Goal: Task Accomplishment & Management: Manage account settings

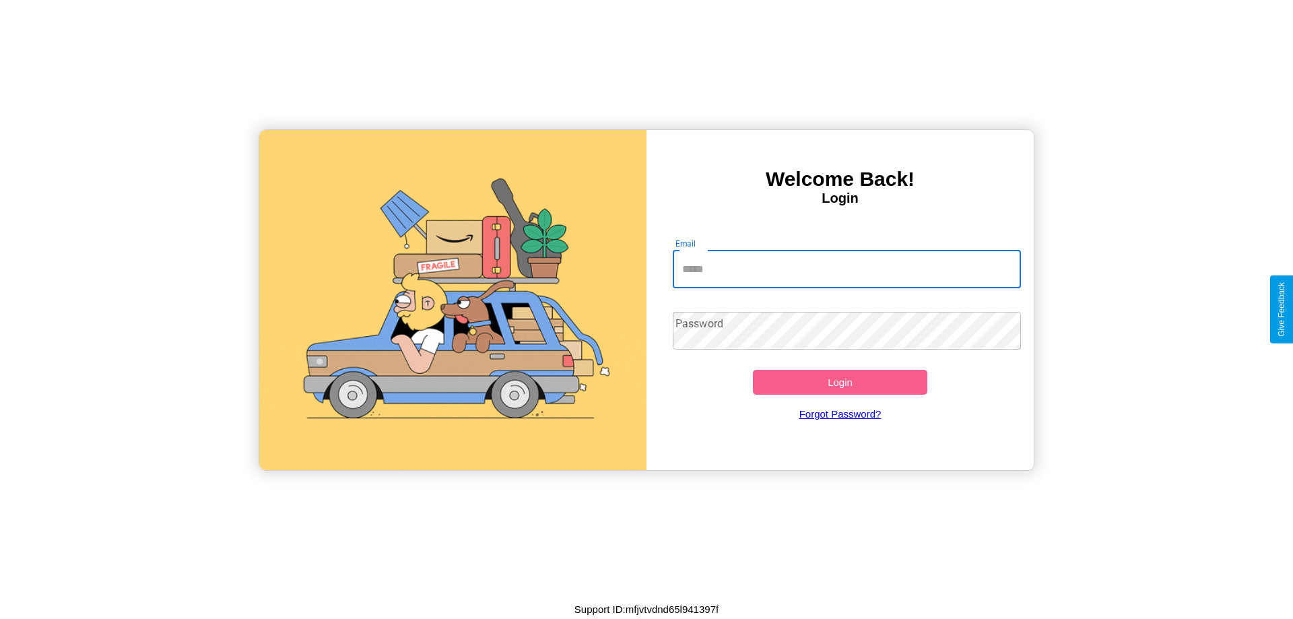
click at [846, 269] on input "Email" at bounding box center [847, 269] width 349 height 38
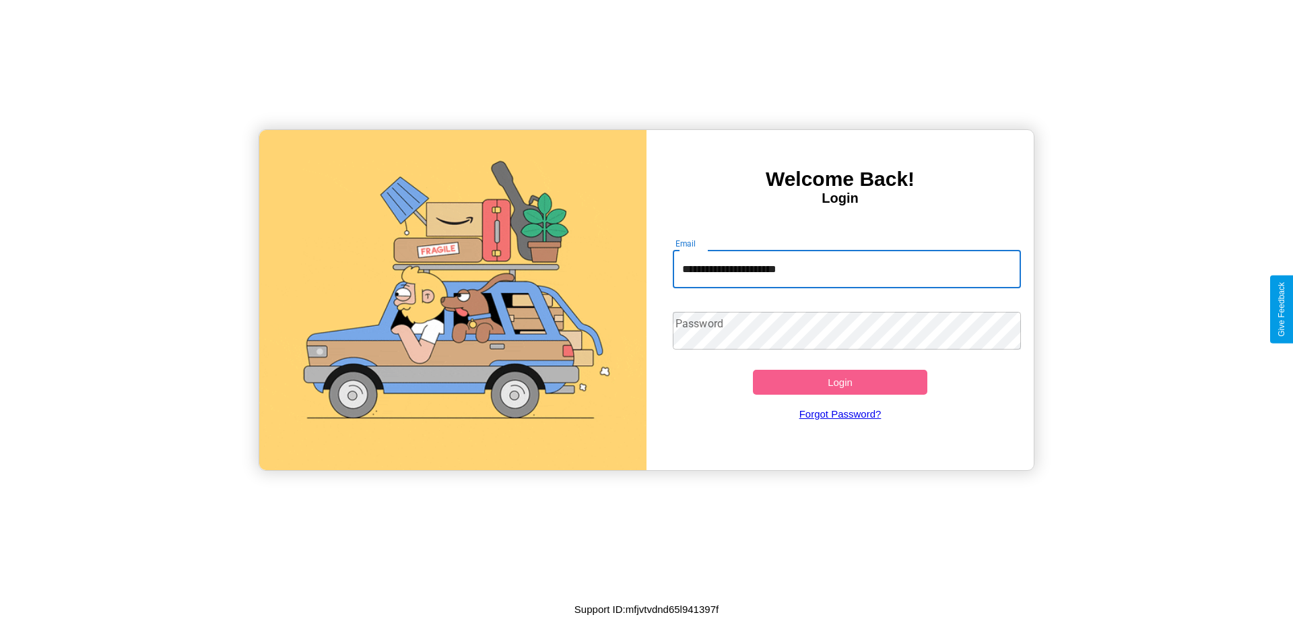
type input "**********"
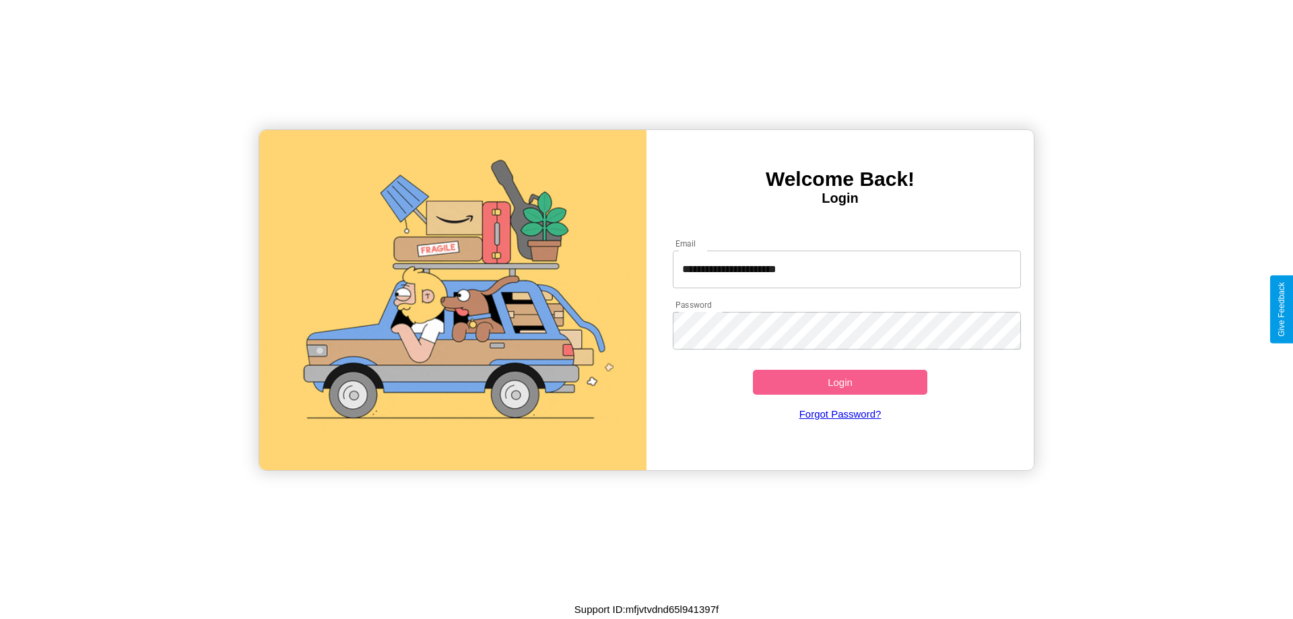
click at [839, 382] on button "Login" at bounding box center [840, 382] width 174 height 25
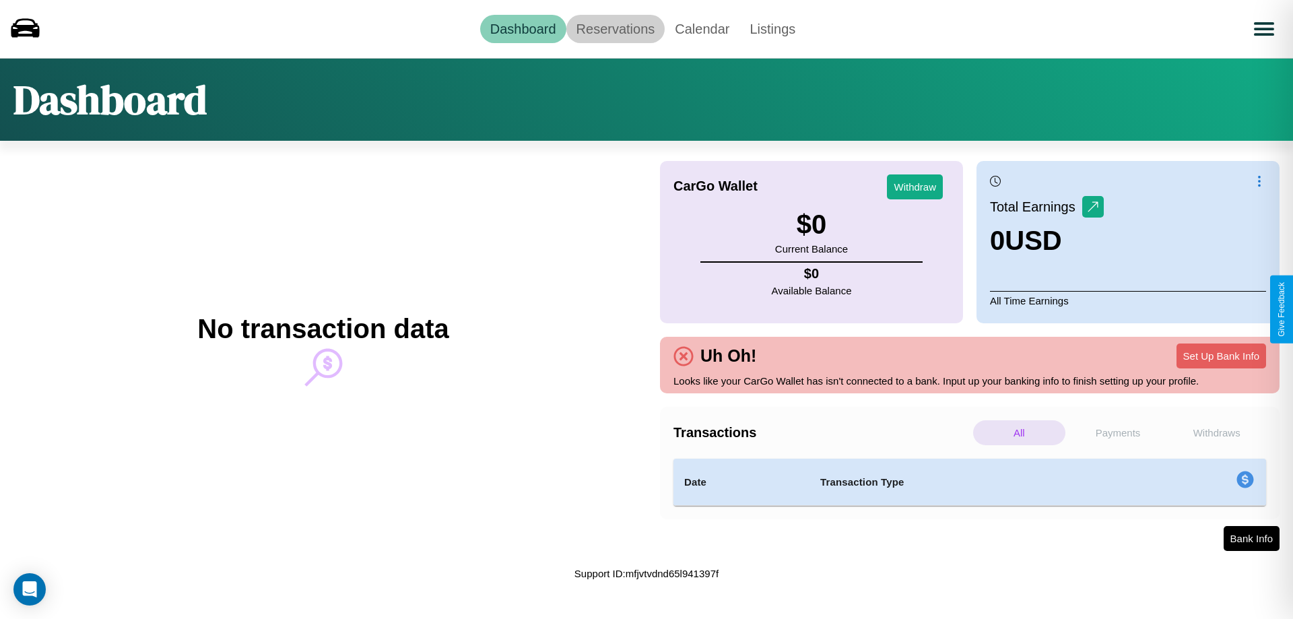
click at [615, 28] on link "Reservations" at bounding box center [615, 29] width 99 height 28
